Goal: Consume media (video, audio): Consume media (video, audio)

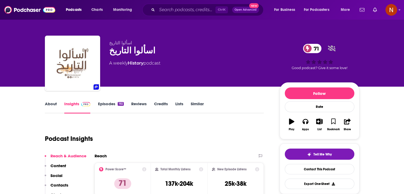
click at [129, 50] on div "اسألوا التاريخ 71" at bounding box center [190, 50] width 162 height 10
copy div "اسألوا التاريخ 71"
click at [177, 13] on input "Search podcasts, credits, & more..." at bounding box center [186, 10] width 58 height 8
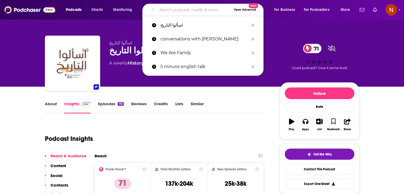
paste input "سلسلة ببساطة | تاريخ العالم كله منذ بداية الكون وحتى الآن"
type input "سلسلة ببساطة | تاريخ العالم كله منذ بداية الكون وحتى الآن"
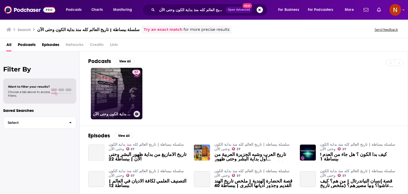
click at [130, 88] on link "57 سلسلة ببساطة | تاريخ العالم كله منذ بداية الكون وحتى الآن" at bounding box center [116, 93] width 51 height 51
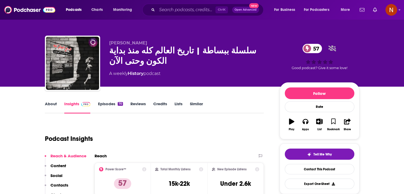
click at [291, 123] on icon "button" at bounding box center [291, 121] width 5 height 6
click at [291, 123] on icon "button" at bounding box center [291, 121] width 6 height 6
click at [311, 130] on button "Apps" at bounding box center [305, 124] width 14 height 19
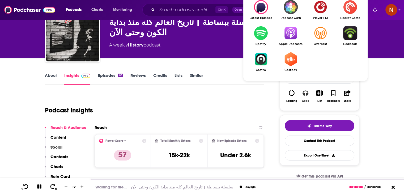
scroll to position [29, 0]
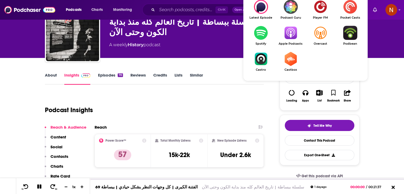
click at [287, 30] on img "Show Listen On dropdown" at bounding box center [291, 33] width 30 height 14
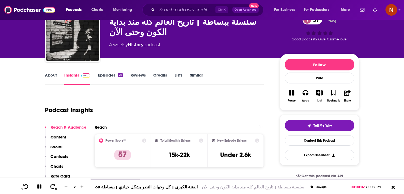
click at [295, 93] on button "Pause" at bounding box center [292, 95] width 14 height 19
